Goal: Task Accomplishment & Management: Complete application form

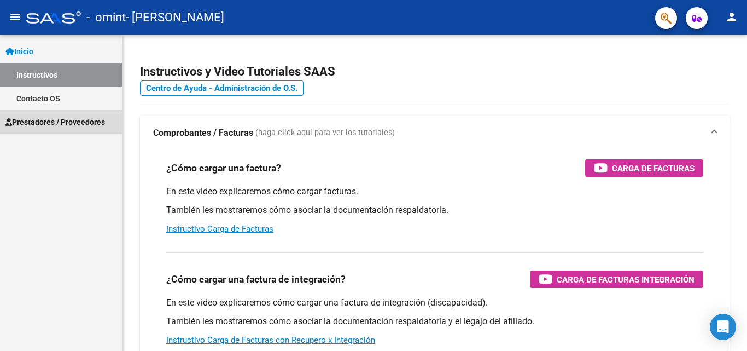
click at [52, 114] on link "Prestadores / Proveedores" at bounding box center [61, 122] width 122 height 24
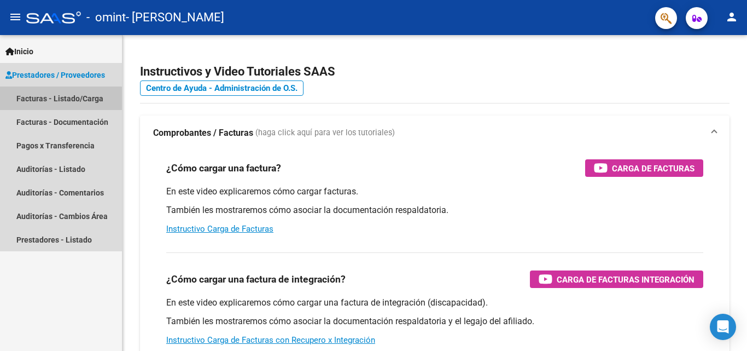
click at [52, 102] on link "Facturas - Listado/Carga" at bounding box center [61, 98] width 122 height 24
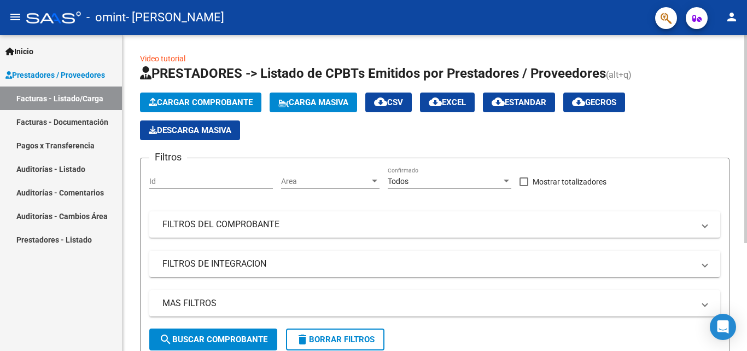
click at [212, 104] on span "Cargar Comprobante" at bounding box center [201, 102] width 104 height 10
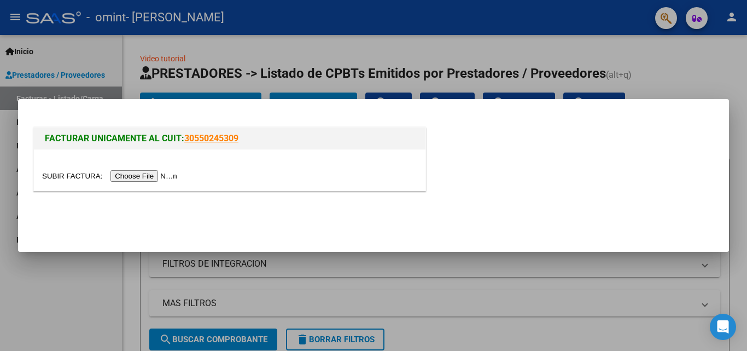
click at [158, 173] on input "file" at bounding box center [111, 175] width 138 height 11
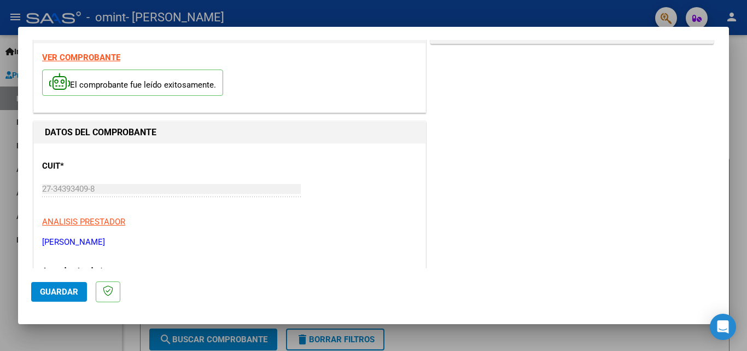
scroll to position [98, 0]
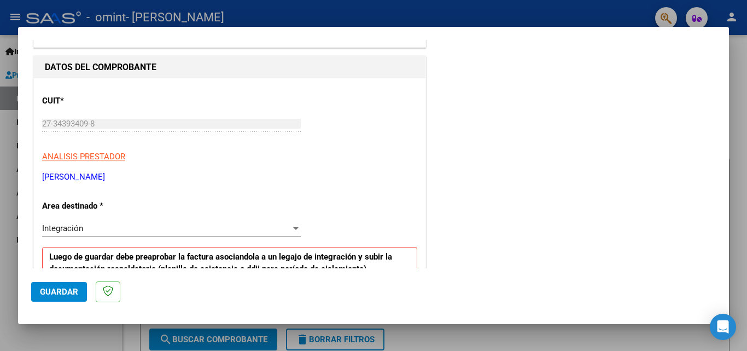
click at [251, 229] on div "Integración" at bounding box center [166, 228] width 249 height 10
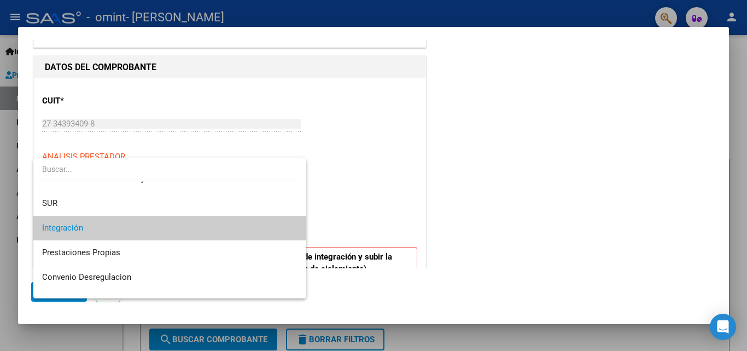
scroll to position [82, 0]
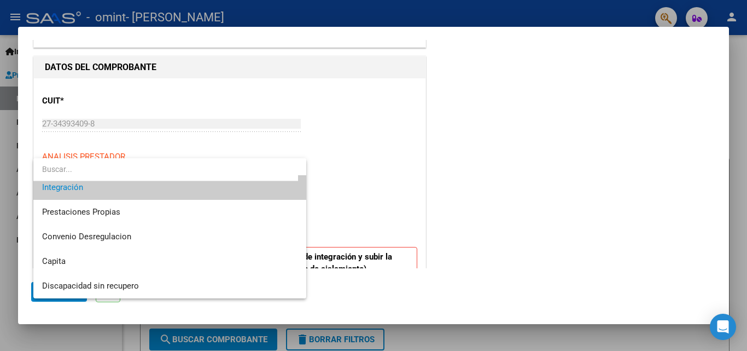
click at [73, 194] on span "Integración" at bounding box center [170, 187] width 256 height 25
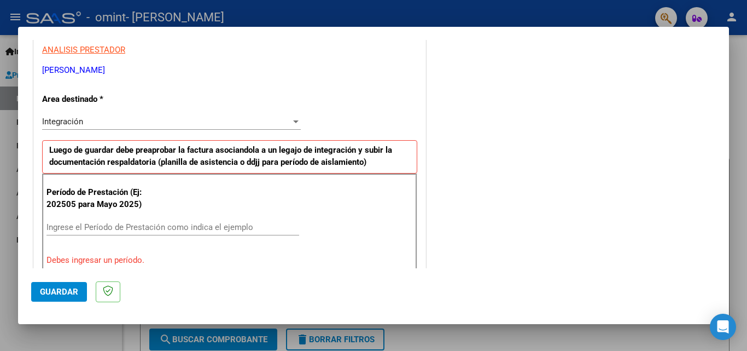
scroll to position [275, 0]
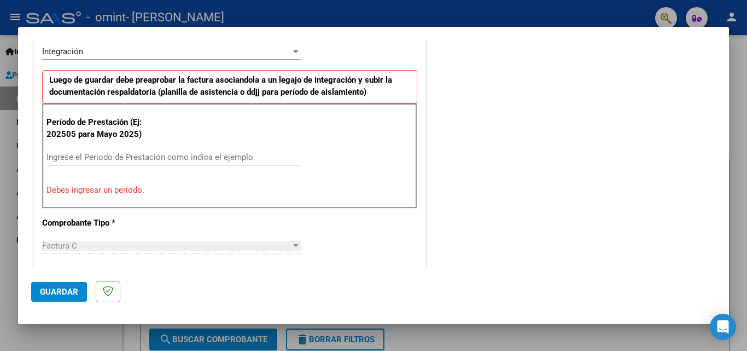
click at [92, 157] on input "Ingrese el Período de Prestación como indica el ejemplo" at bounding box center [173, 157] width 253 height 10
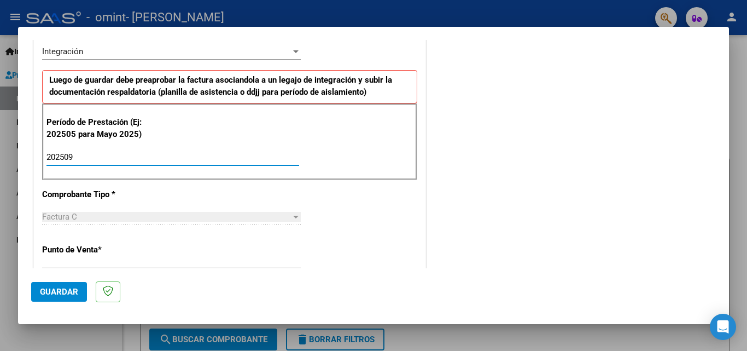
type input "202509"
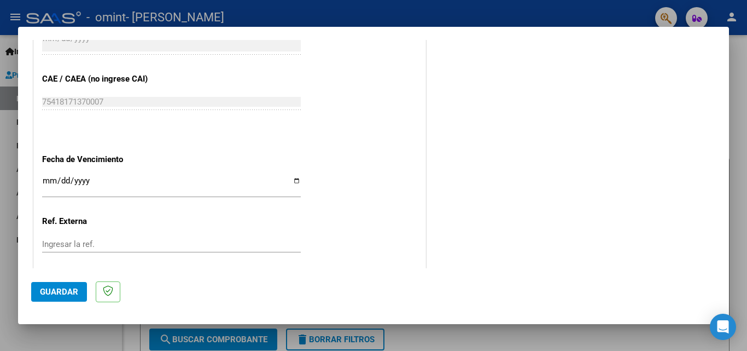
scroll to position [735, 0]
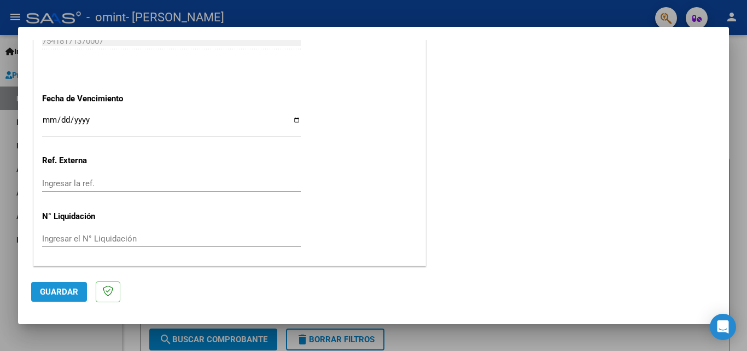
click at [39, 287] on button "Guardar" at bounding box center [59, 292] width 56 height 20
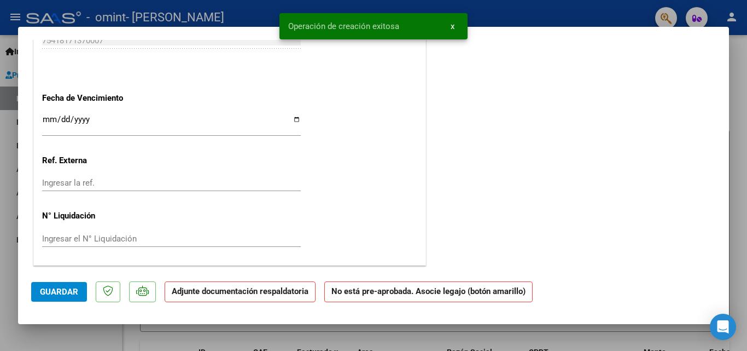
scroll to position [0, 0]
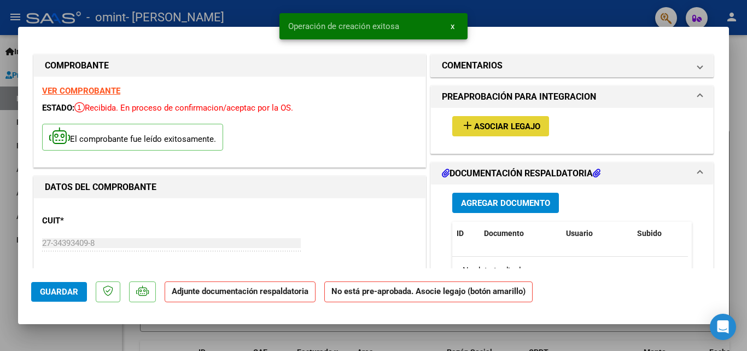
click at [512, 123] on span "Asociar Legajo" at bounding box center [507, 126] width 66 height 10
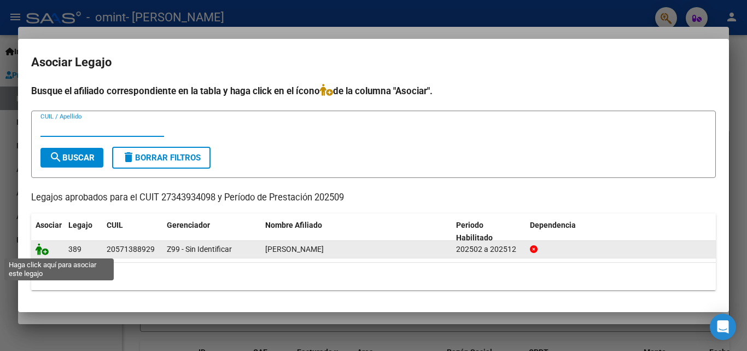
click at [43, 250] on icon at bounding box center [42, 249] width 13 height 12
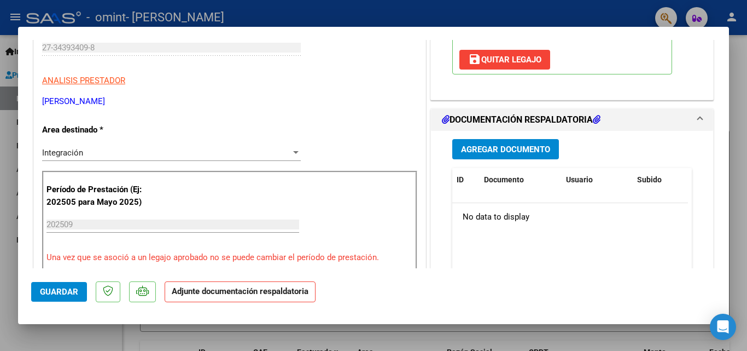
scroll to position [257, 0]
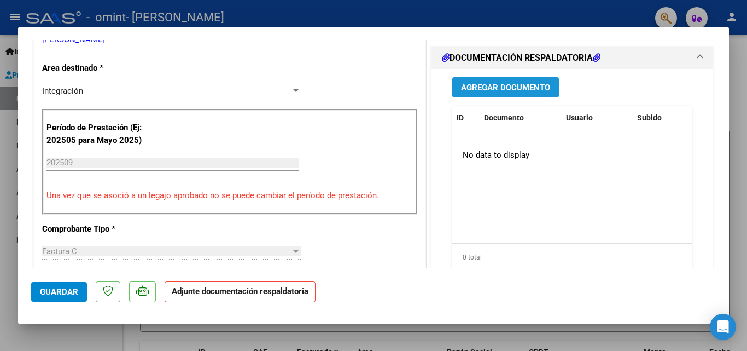
click at [485, 93] on button "Agregar Documento" at bounding box center [505, 87] width 107 height 20
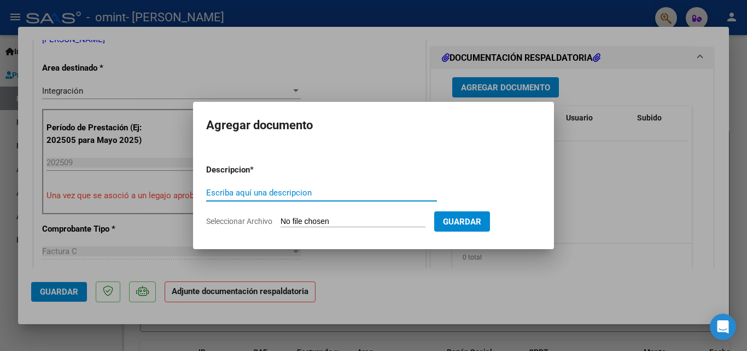
click at [293, 196] on input "Escriba aquí una descripcion" at bounding box center [321, 193] width 231 height 10
click at [295, 219] on input "Seleccionar Archivo" at bounding box center [353, 222] width 145 height 10
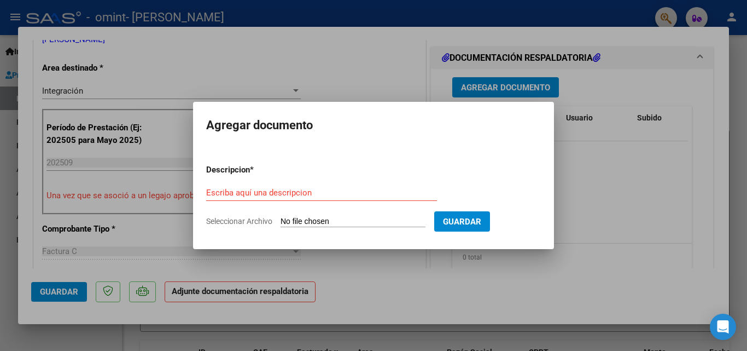
type input "C:\fakepath\Planilla [PERSON_NAME] [DATE].pdf"
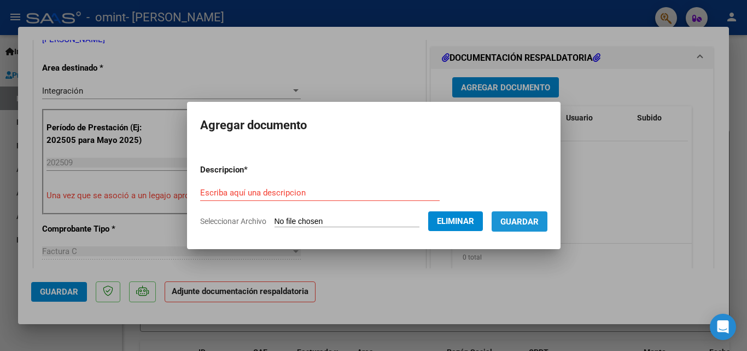
click at [539, 221] on span "Guardar" at bounding box center [520, 222] width 38 height 10
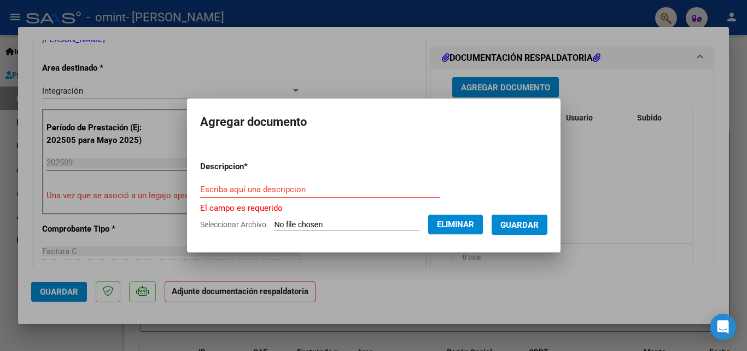
click at [281, 193] on input "Escriba aquí una descripcion" at bounding box center [320, 189] width 240 height 10
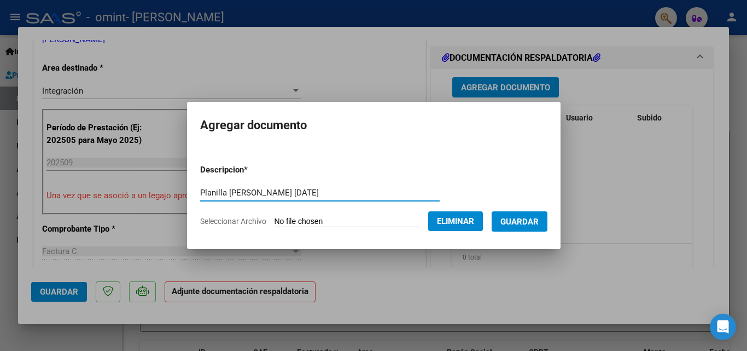
type input "Planilla [PERSON_NAME] [DATE]"
click at [539, 219] on span "Guardar" at bounding box center [520, 222] width 38 height 10
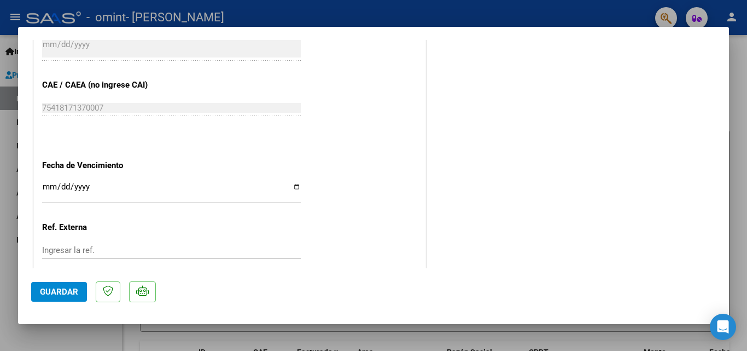
scroll to position [751, 0]
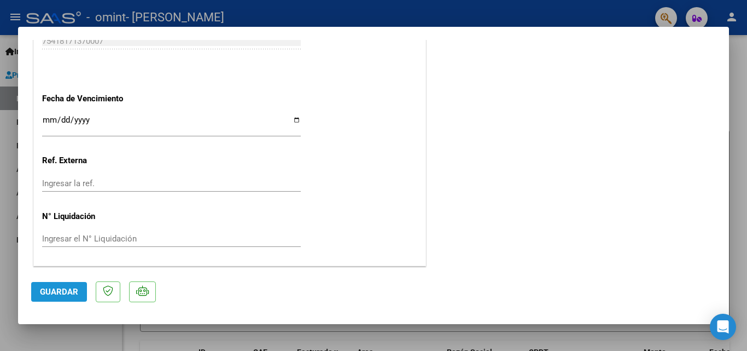
click at [42, 285] on button "Guardar" at bounding box center [59, 292] width 56 height 20
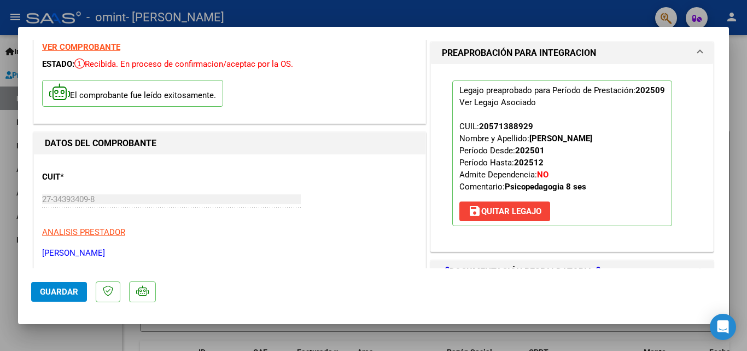
scroll to position [0, 0]
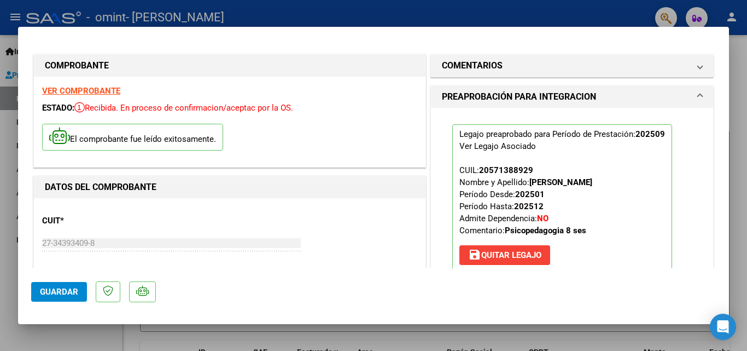
click at [43, 285] on button "Guardar" at bounding box center [59, 292] width 56 height 20
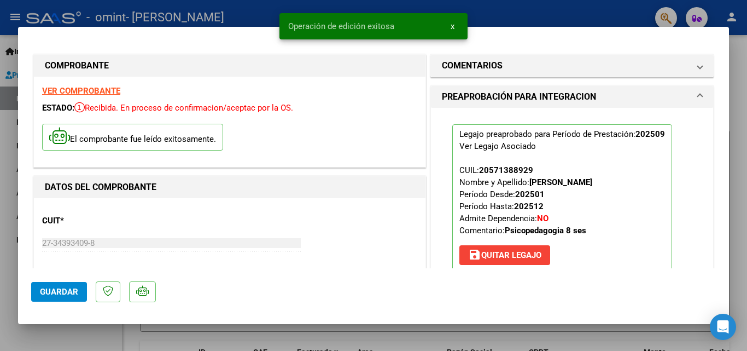
click at [745, 105] on div at bounding box center [373, 175] width 747 height 351
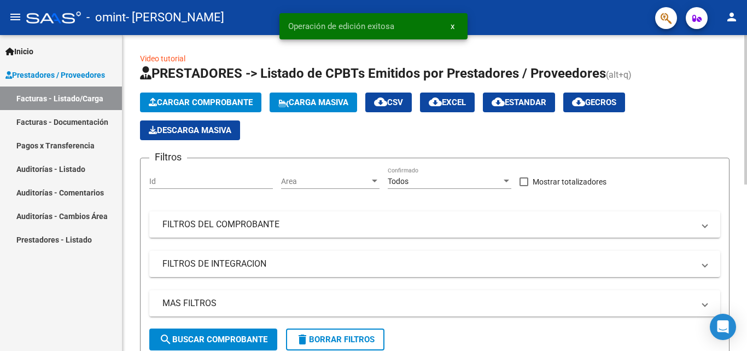
drag, startPoint x: 744, startPoint y: 74, endPoint x: 744, endPoint y: 144, distance: 70.6
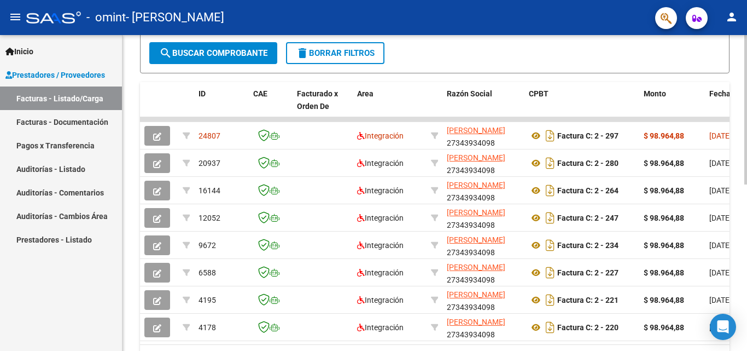
scroll to position [322, 0]
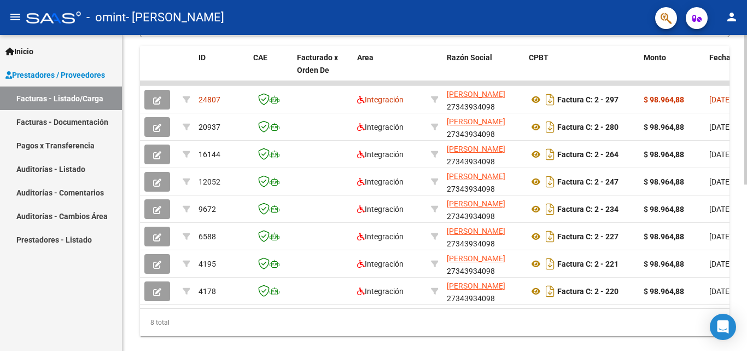
click at [747, 293] on div at bounding box center [746, 265] width 3 height 149
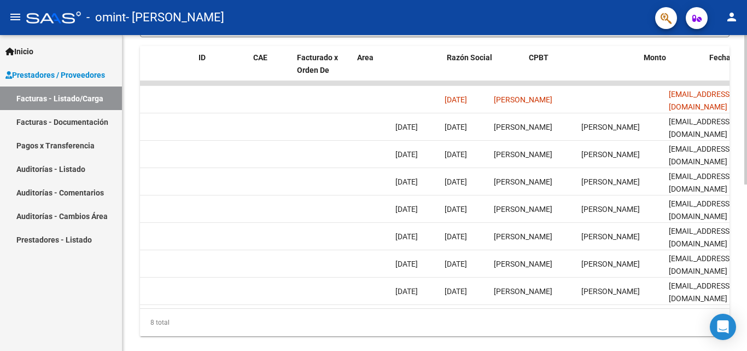
scroll to position [0, 0]
